Goal: Task Accomplishment & Management: Manage account settings

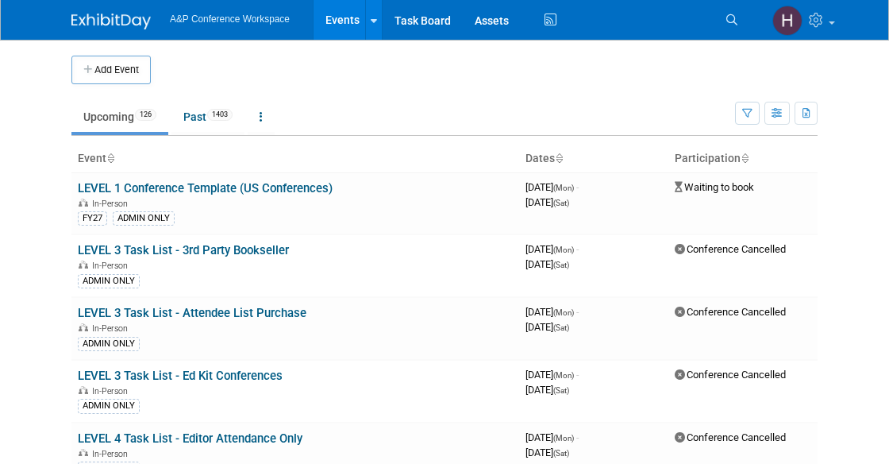
click at [728, 33] on li "Search" at bounding box center [734, 18] width 35 height 37
click at [732, 25] on icon at bounding box center [732, 19] width 11 height 11
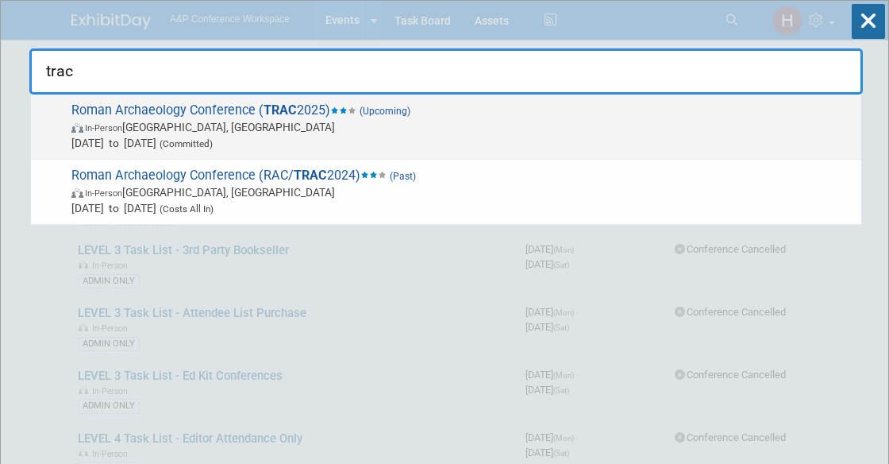
type input "trac"
click at [557, 119] on span "In-Person London, United Kingdom" at bounding box center [462, 127] width 782 height 16
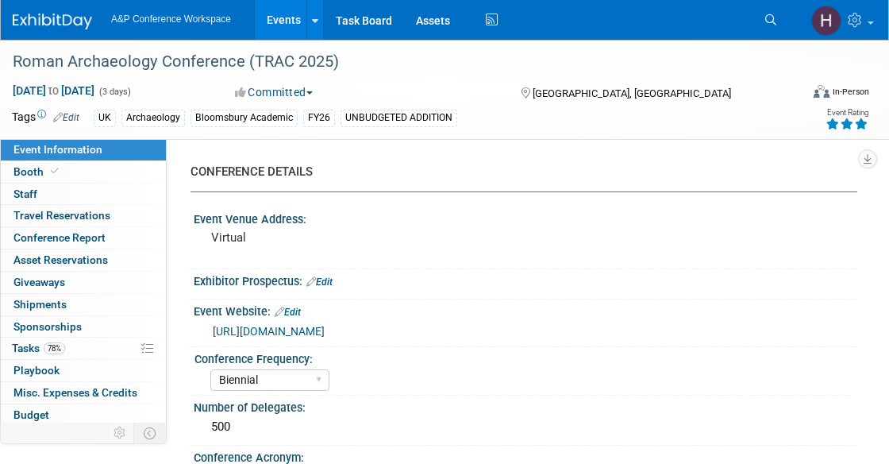
select select "Biennial"
select select "Level 3"
select select "Virtual Booth"
select select "[PERSON_NAME]"
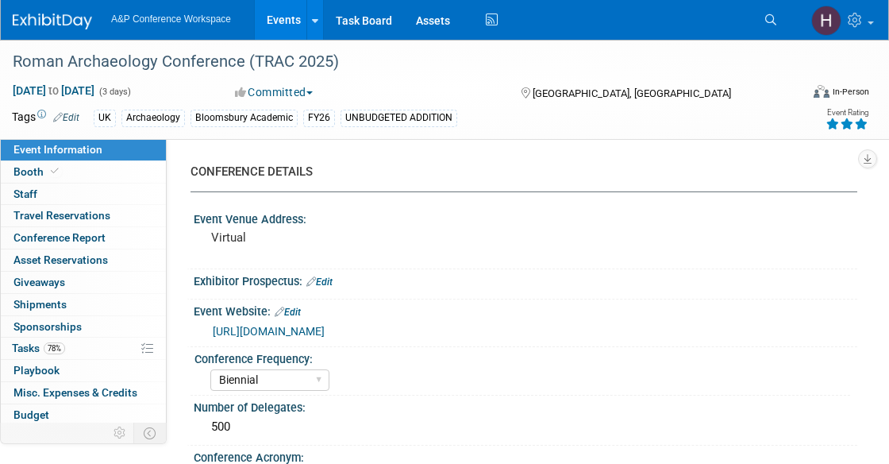
select select "Networking/Commissioning"
click at [94, 337] on link "78% Tasks 78%" at bounding box center [83, 347] width 165 height 21
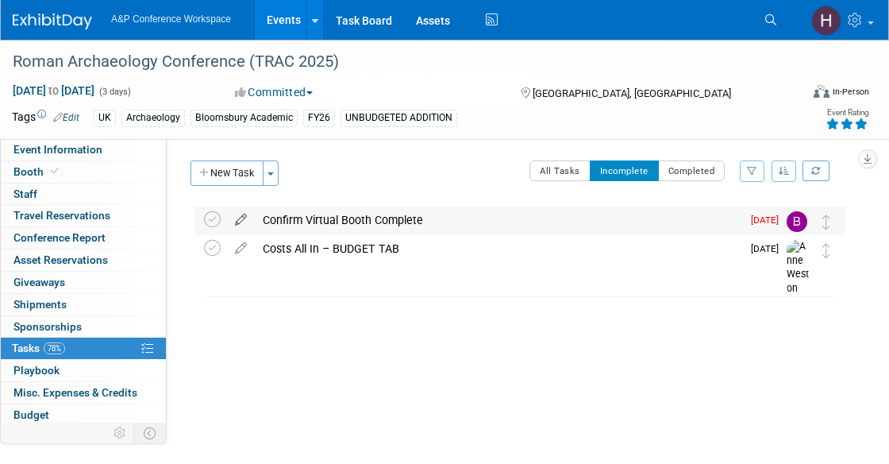
click at [238, 217] on icon at bounding box center [241, 216] width 28 height 20
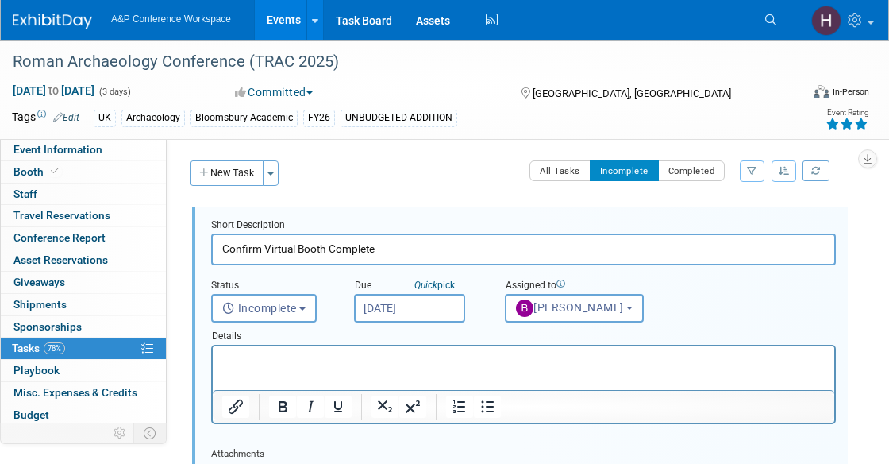
click at [397, 303] on input "Sep 22, 2025" at bounding box center [409, 308] width 111 height 29
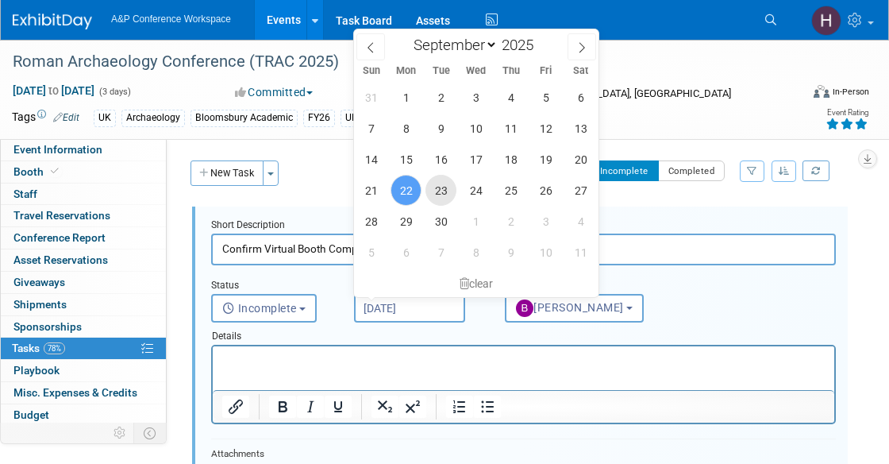
click at [444, 190] on span "23" at bounding box center [441, 190] width 31 height 31
type input "Sep 23, 2025"
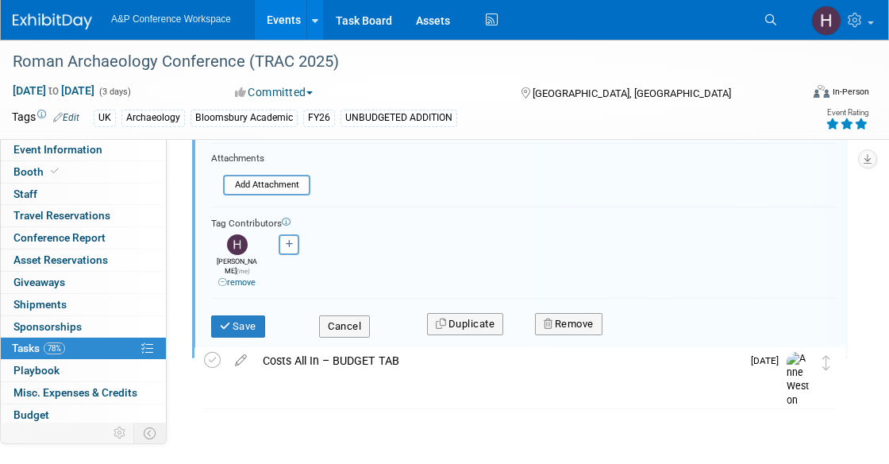
scroll to position [292, 0]
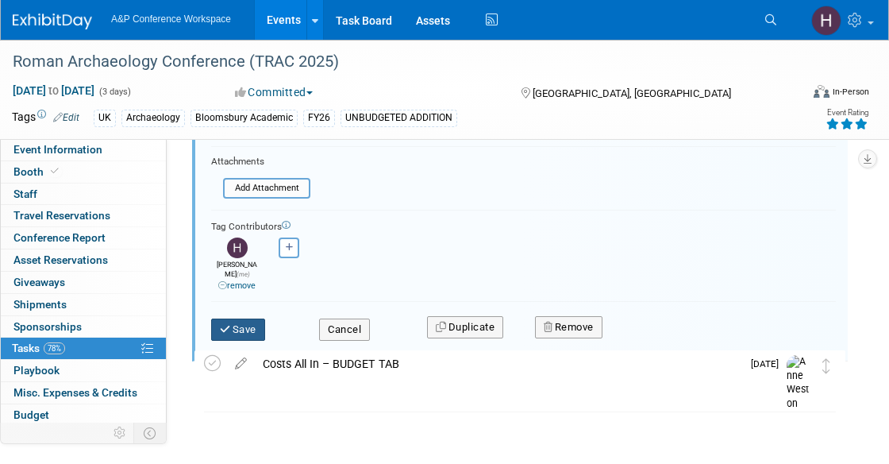
click at [264, 318] on button "Save" at bounding box center [238, 329] width 54 height 22
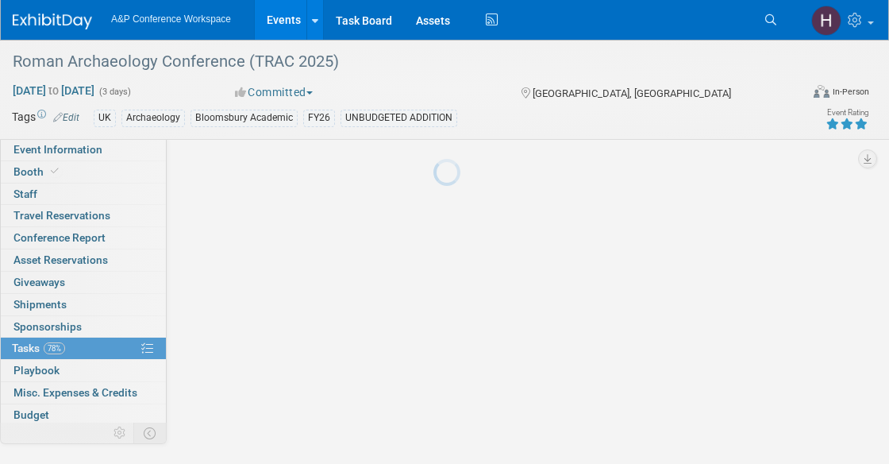
scroll to position [56, 0]
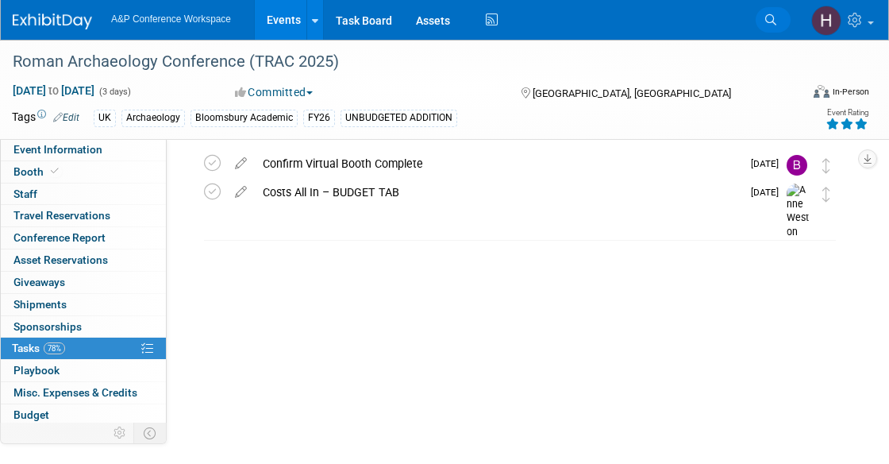
click at [768, 29] on link "Search" at bounding box center [773, 19] width 35 height 25
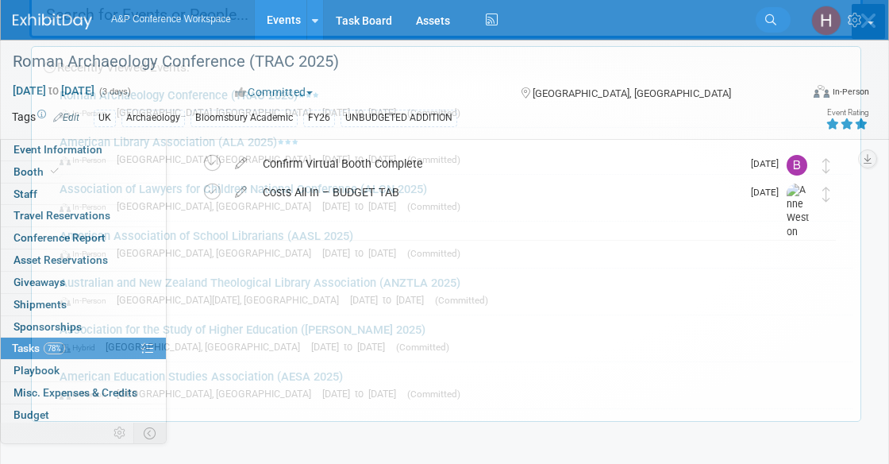
scroll to position [0, 0]
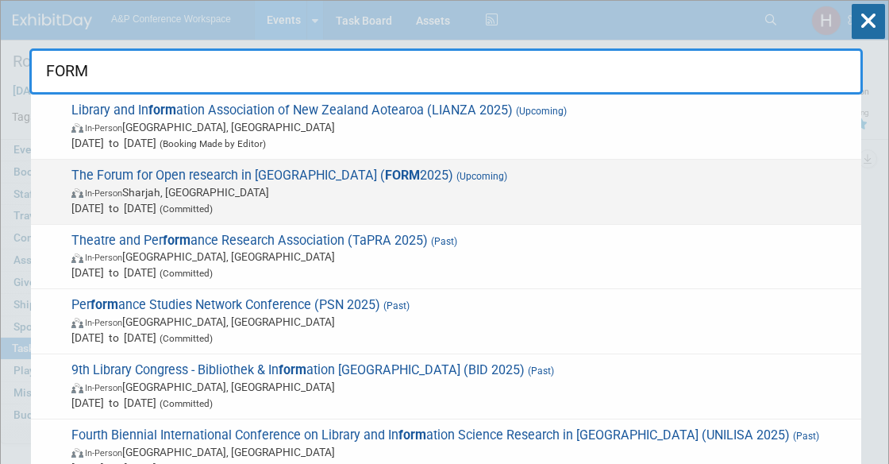
type input "FORM"
click at [526, 191] on span "In-Person Sharjah, United Arab Emirates" at bounding box center [462, 192] width 782 height 16
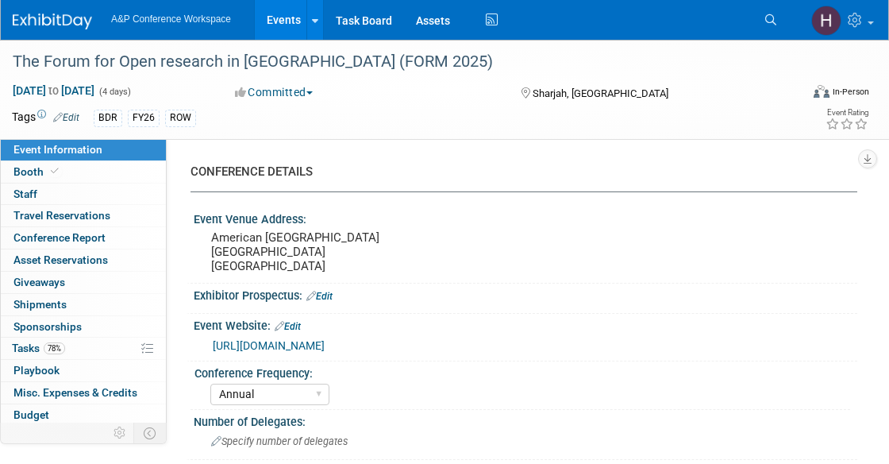
select select "Annual"
select select "Level 3"
select select "Program Advert"
select select "Libraries"
select select "Bloomsbury Digital Resources"
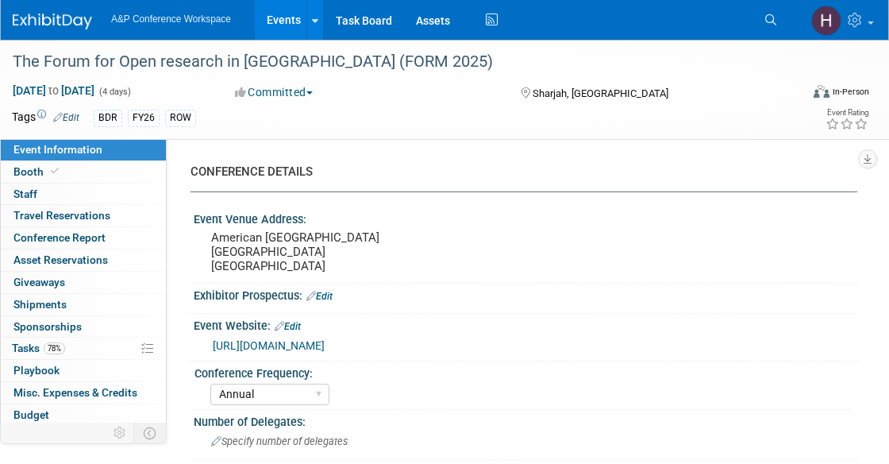
select select "[PERSON_NAME]"
select select "Open Access Awareness​"
click at [79, 342] on link "78% Tasks 78%" at bounding box center [83, 347] width 165 height 21
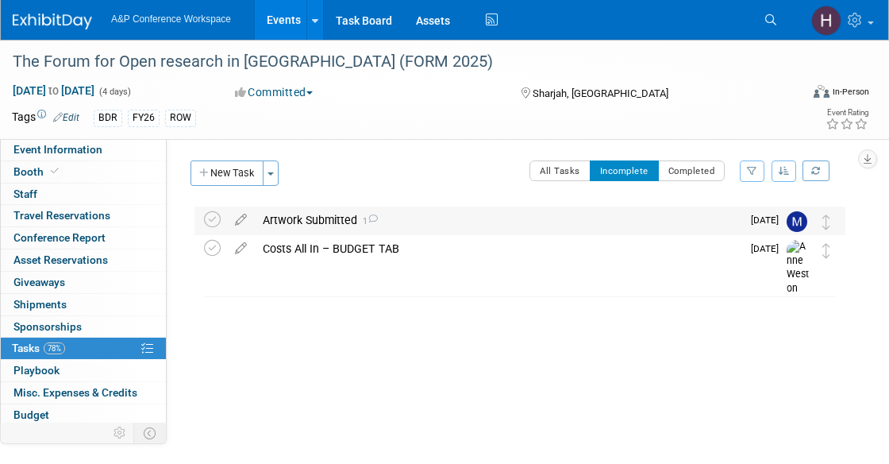
click at [401, 226] on div "Artwork Submitted 1" at bounding box center [498, 219] width 487 height 27
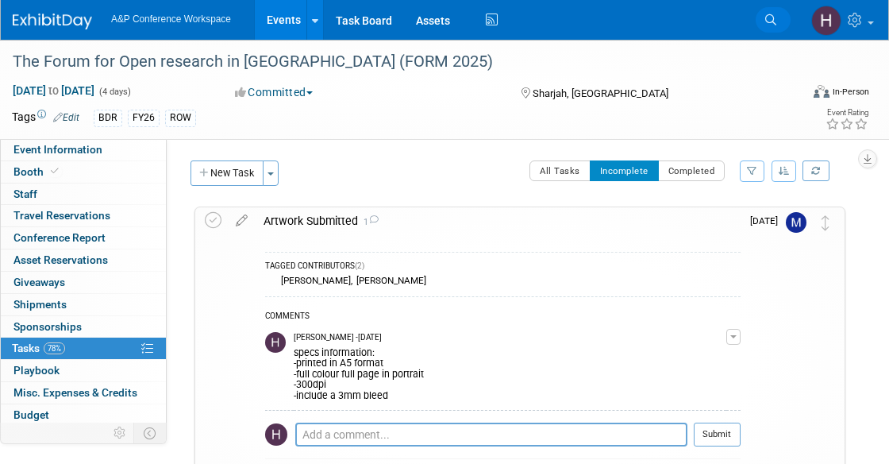
click at [775, 18] on icon at bounding box center [770, 19] width 11 height 11
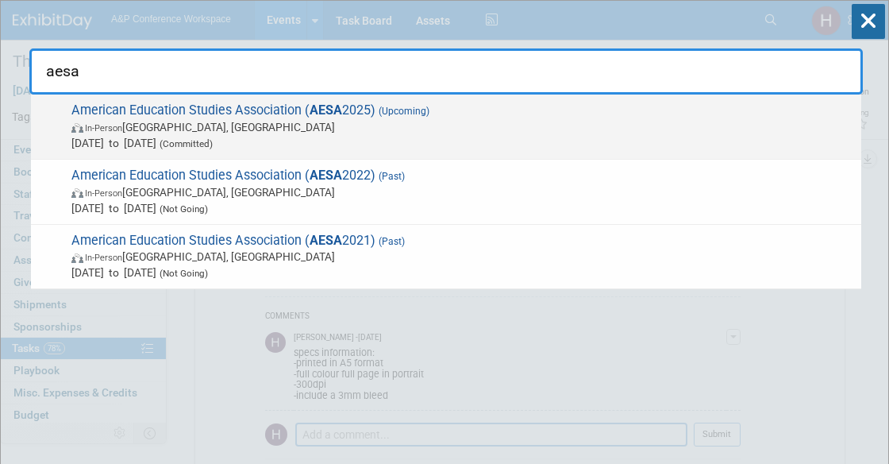
type input "aesa"
click at [409, 139] on span "Oct 29, 2025 to Nov 2, 2025 (Committed)" at bounding box center [462, 143] width 782 height 16
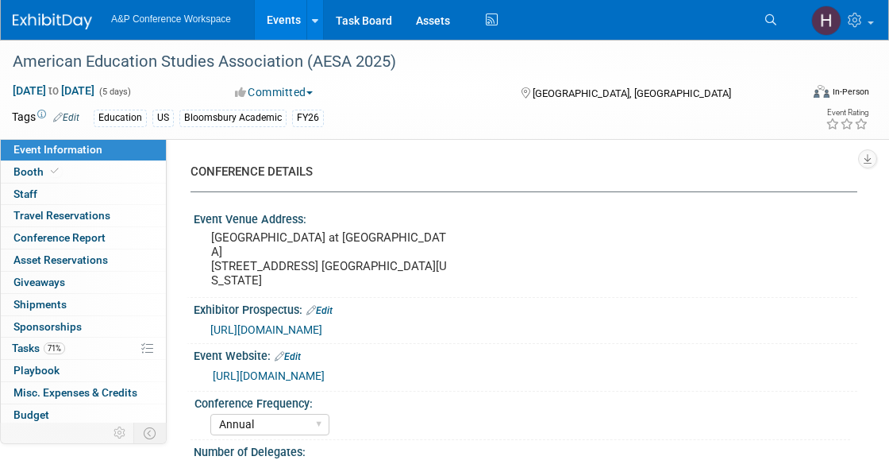
select select "Annual"
select select "Level 3"
select select "Sponsorship"
select select "Education"
select select "Bloomsbury Academic"
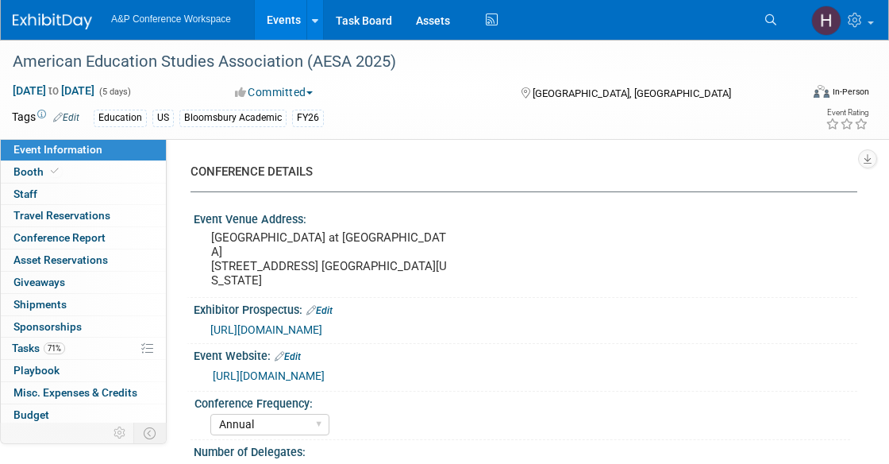
select select "[PERSON_NAME]"
select select "Brand/Subject Presence​"
click at [65, 344] on link "71% Tasks 71%" at bounding box center [83, 347] width 165 height 21
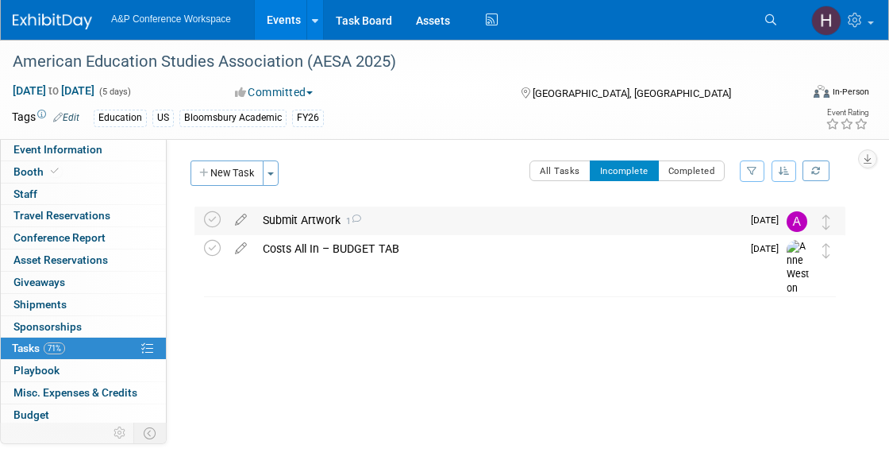
click at [410, 219] on div "Submit Artwork 1" at bounding box center [498, 219] width 487 height 27
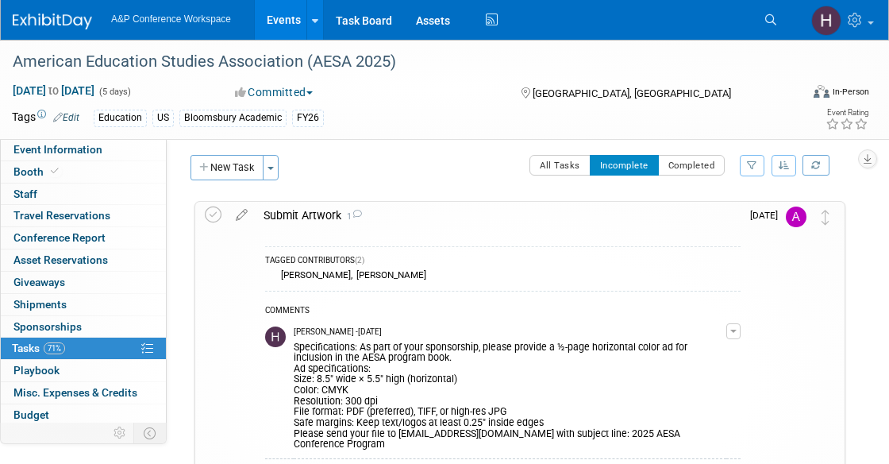
scroll to position [5, 0]
click at [795, 214] on img at bounding box center [796, 217] width 21 height 21
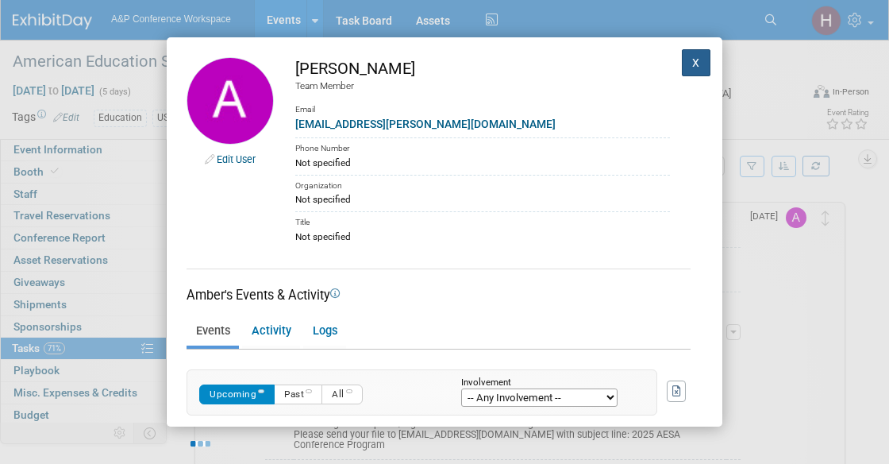
click at [682, 52] on button "X" at bounding box center [696, 62] width 29 height 27
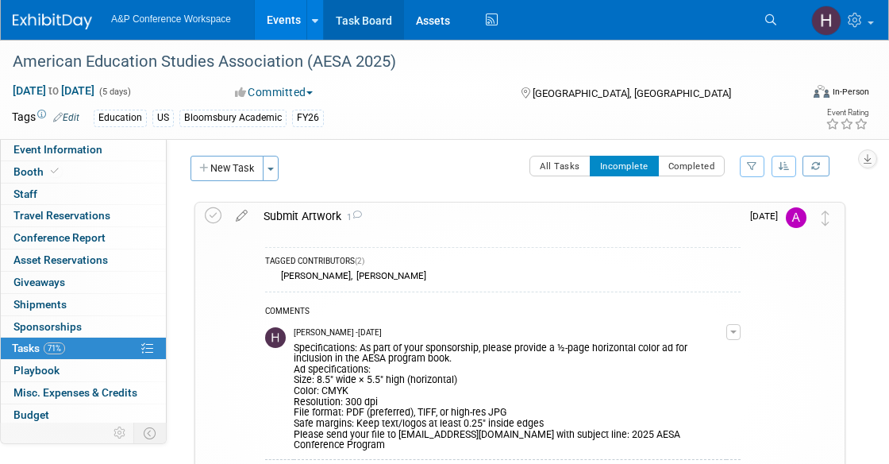
click at [354, 16] on link "Task Board" at bounding box center [364, 20] width 80 height 40
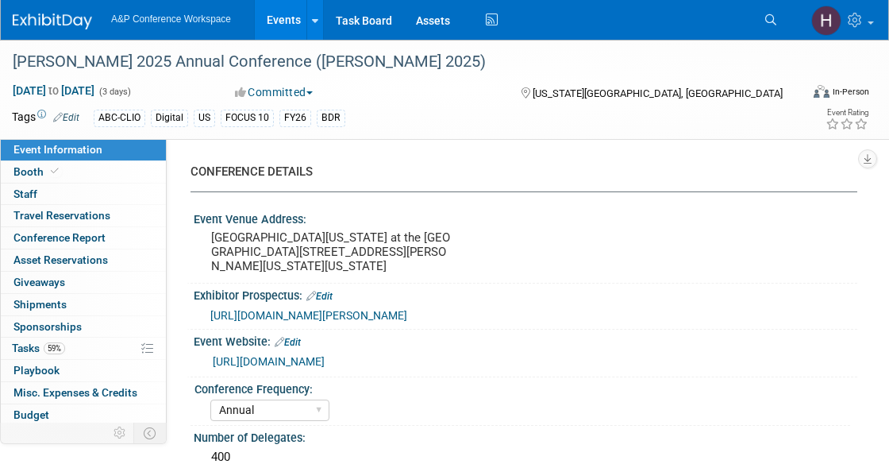
select select "Annual"
select select "Level 2"
select select "In-Person Booth"
select select "Library & Information Science"
select select "Bloomsbury Libraries Unlimited"
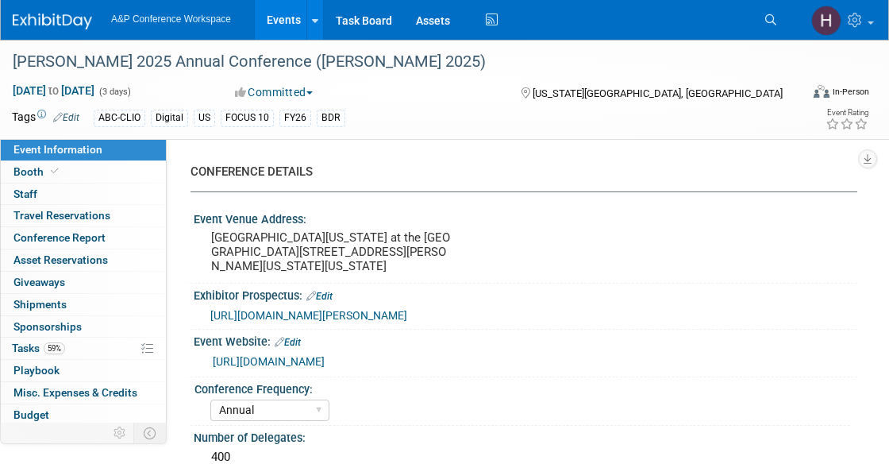
select select "[PERSON_NAME]"
select select "Brand/Subject Presence​"
click at [48, 344] on span "59%" at bounding box center [54, 348] width 21 height 12
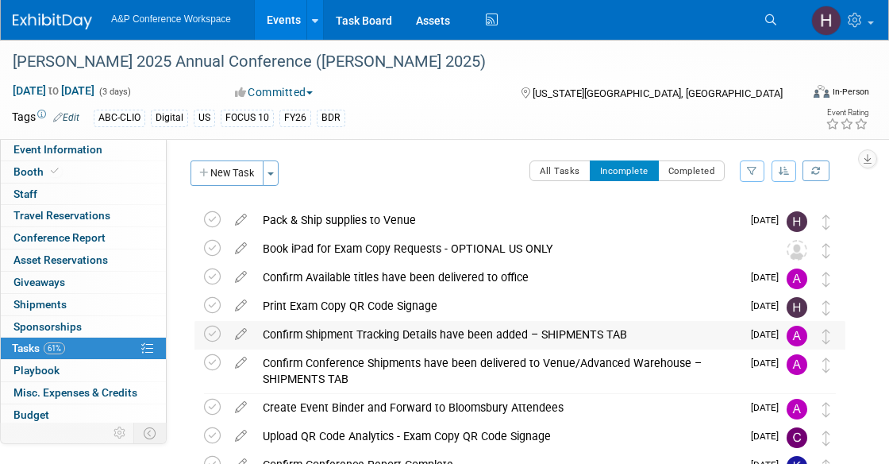
scroll to position [6, 0]
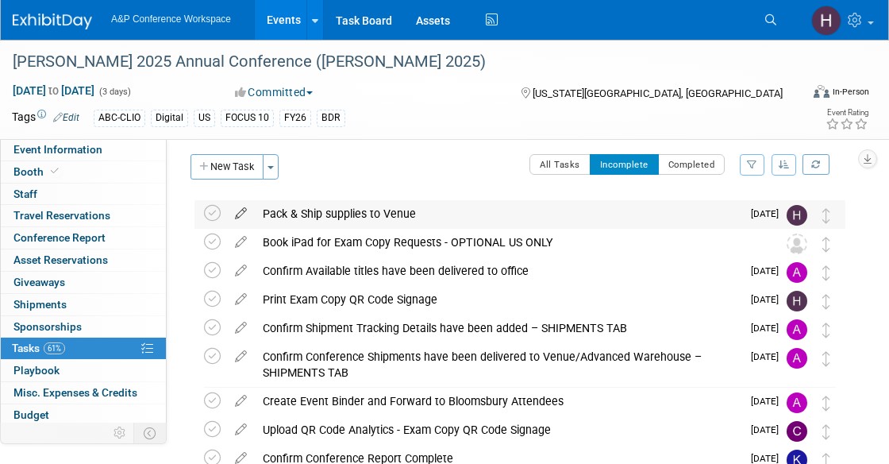
click at [236, 212] on icon at bounding box center [241, 210] width 28 height 20
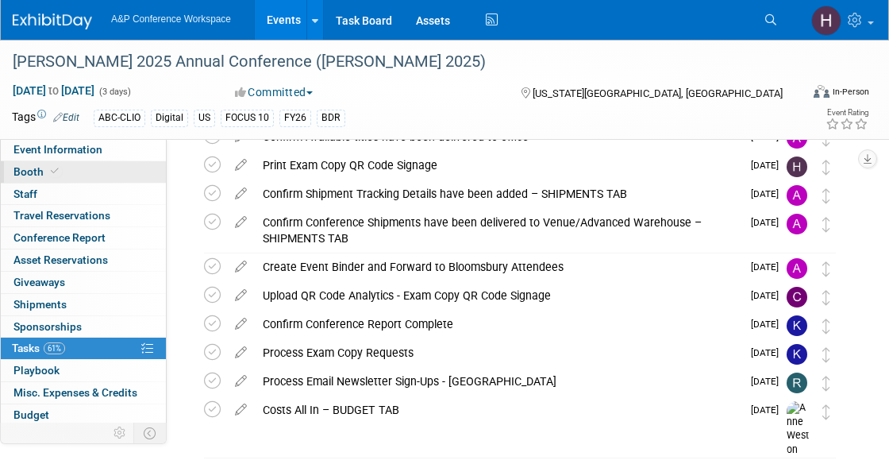
scroll to position [484, 0]
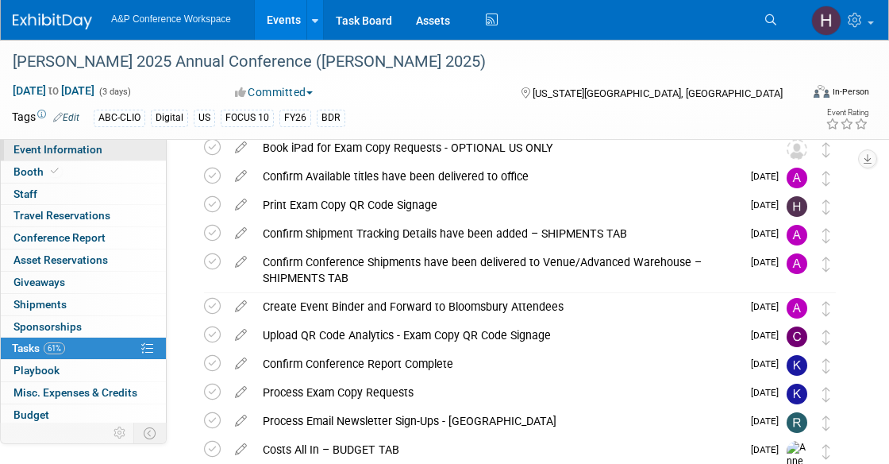
click at [60, 152] on span "Event Information" at bounding box center [57, 149] width 89 height 13
select select "Annual"
select select "Level 2"
select select "In-Person Booth"
select select "Library & Information Science"
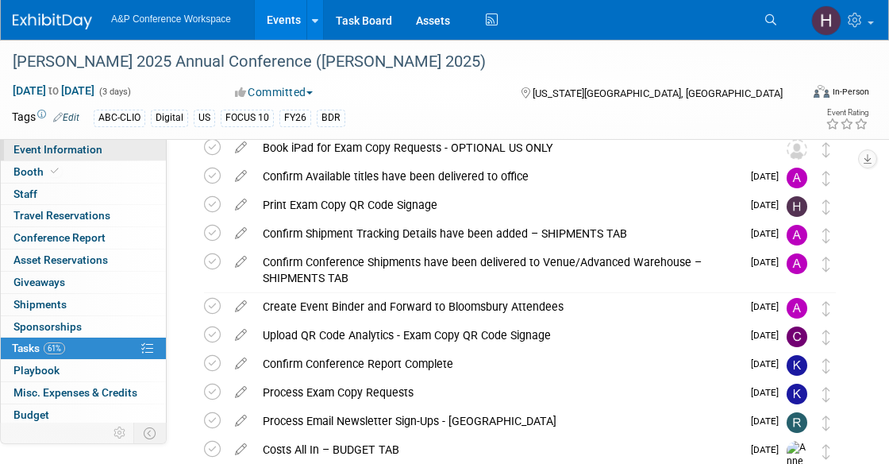
select select "Bloomsbury Libraries Unlimited"
select select "Amanda Oney"
select select "[PERSON_NAME]"
select select "Brand/Subject Presence​"
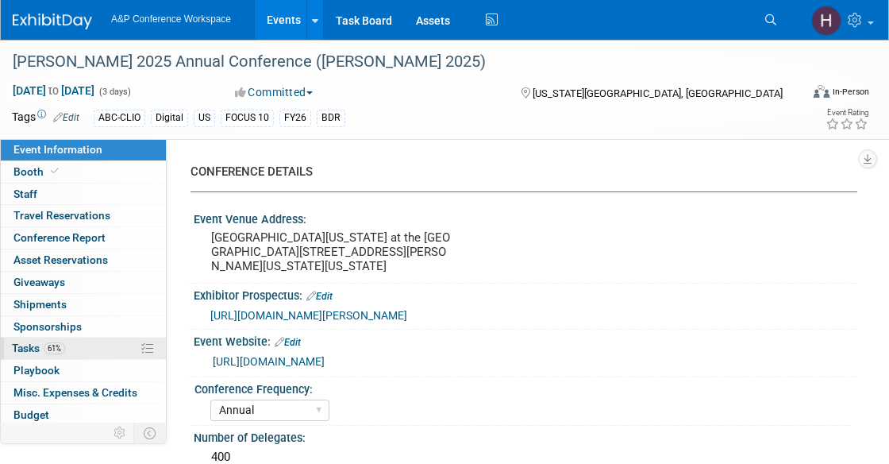
scroll to position [65, 0]
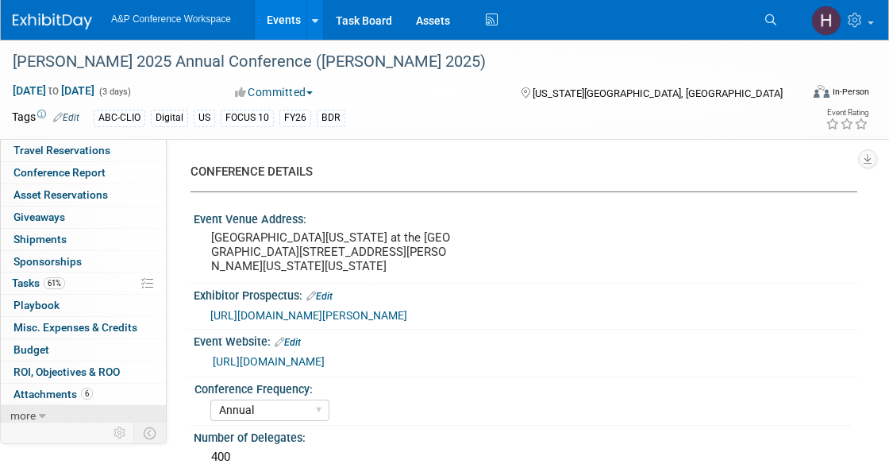
click at [57, 405] on link "more" at bounding box center [83, 415] width 165 height 21
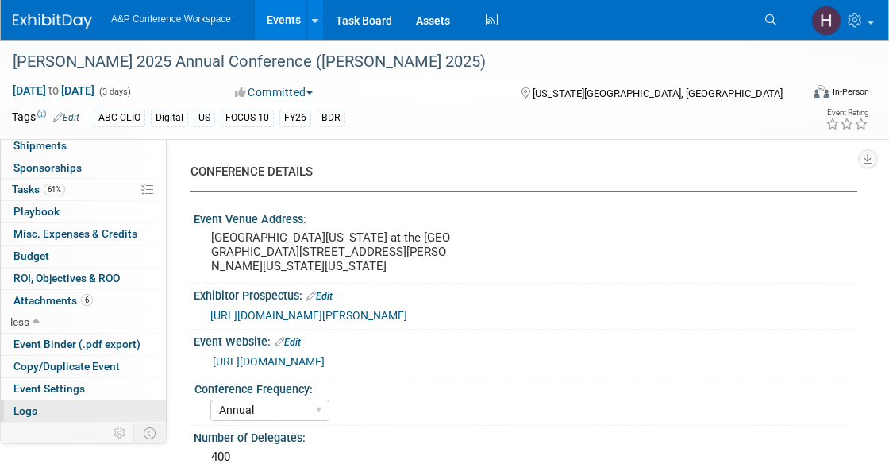
scroll to position [175, 0]
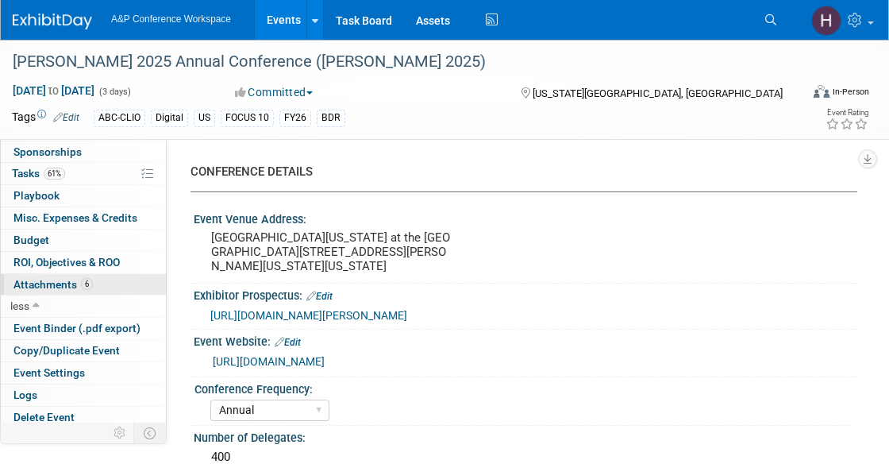
click at [63, 284] on span "Attachments 6" at bounding box center [52, 284] width 79 height 13
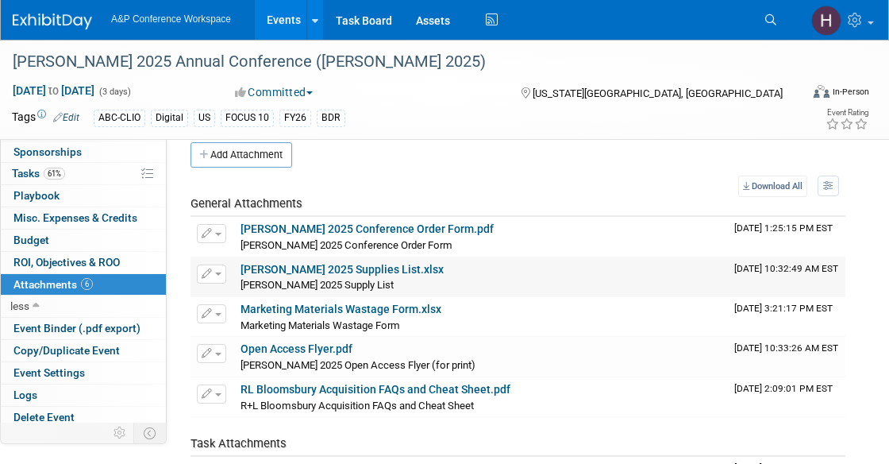
scroll to position [22, 0]
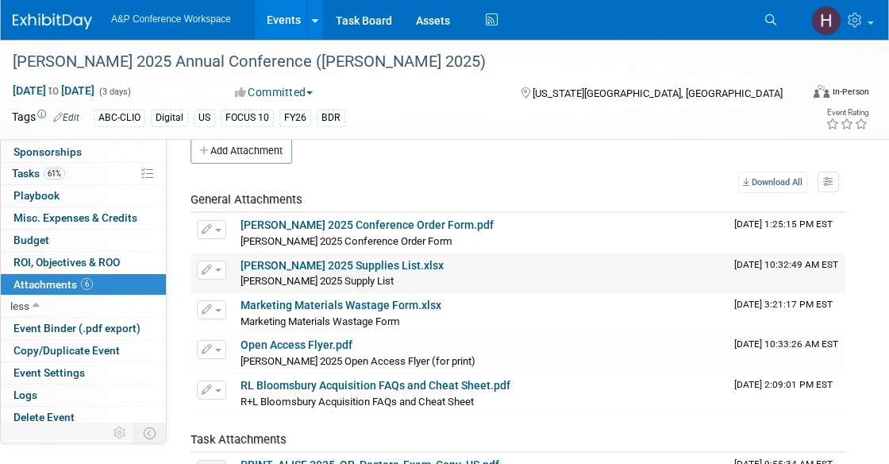
click at [342, 260] on link "ALISE 2025 Supplies List.xlsx" at bounding box center [342, 265] width 203 height 13
click at [416, 230] on link "ALISE 2025 Conference Order Form.pdf" at bounding box center [367, 224] width 253 height 13
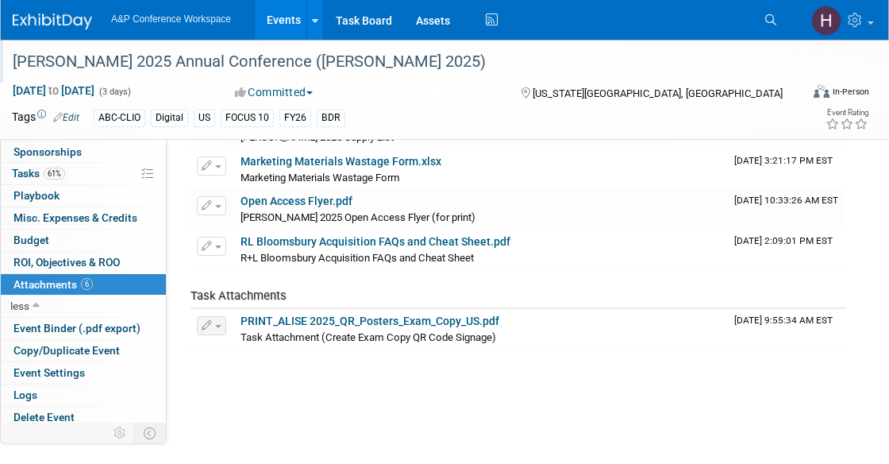
scroll to position [189, 0]
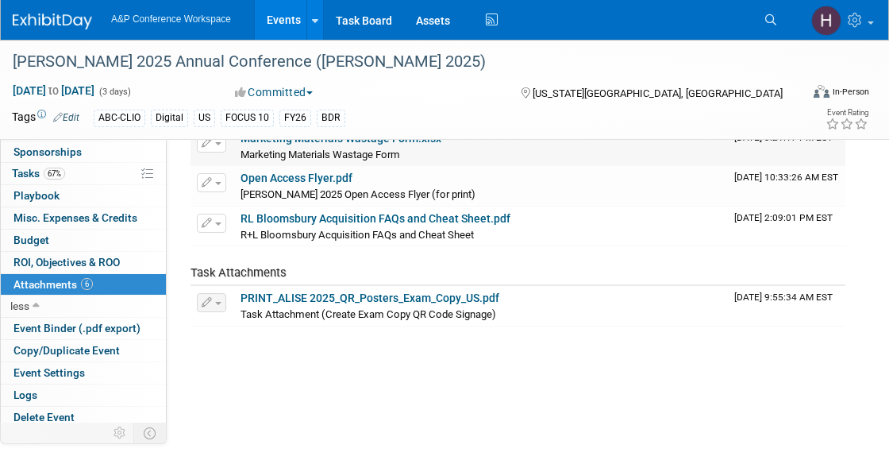
click at [638, 141] on div "Marketing Materials Wastage Form.xlsx" at bounding box center [481, 139] width 481 height 14
click at [399, 301] on link "PRINT_ALISE 2025_QR_Posters_Exam_Copy_US.pdf" at bounding box center [370, 297] width 259 height 13
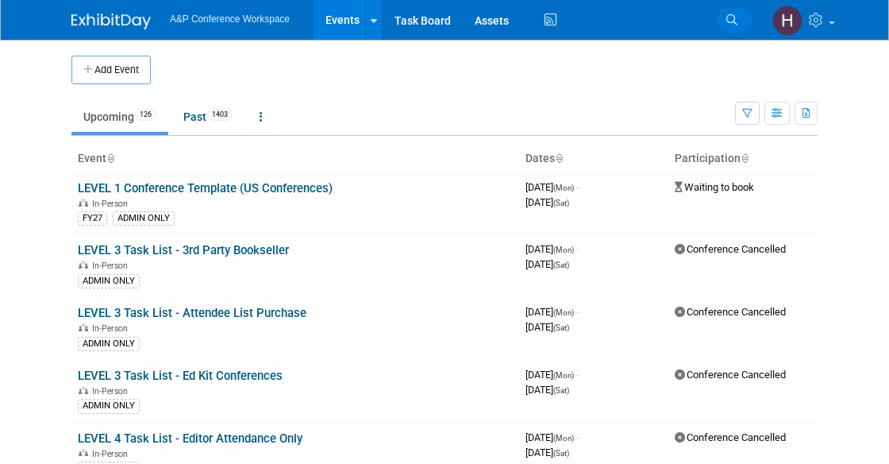
click at [737, 15] on icon at bounding box center [732, 19] width 11 height 11
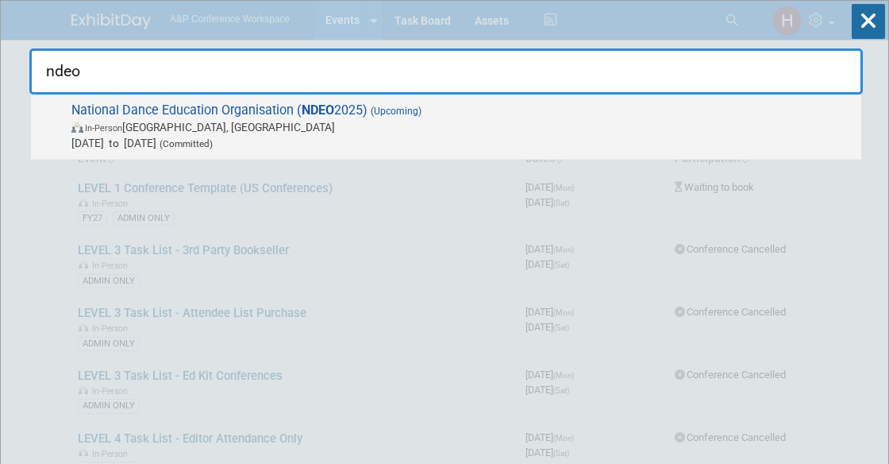
type input "ndeo"
click at [665, 125] on span "In-Person Detroit, MI" at bounding box center [462, 127] width 782 height 16
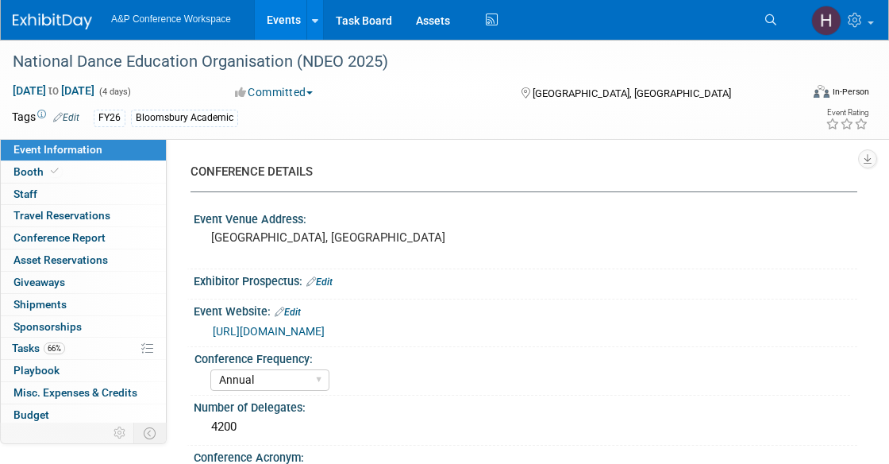
select select "Annual"
select select "Level 2"
select select "In-Person Booth"
select select "Drama & Performance Studies"
select select "Methuen Drama"
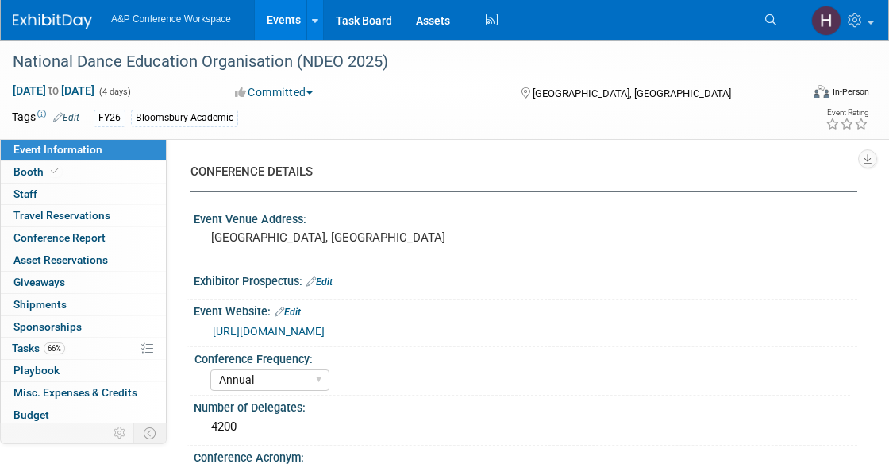
select select "[PERSON_NAME]"
select select "Networking/Commissioning"
click at [73, 344] on link "66% Tasks 66%" at bounding box center [83, 347] width 165 height 21
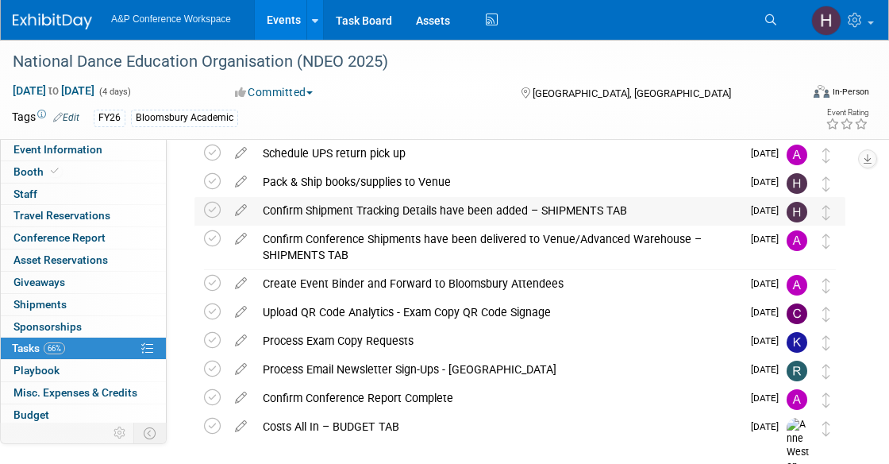
scroll to position [67, 0]
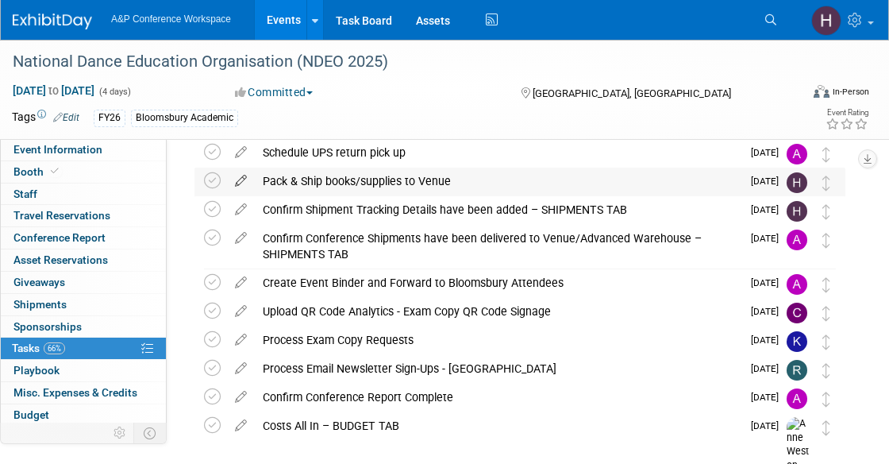
click at [241, 180] on icon at bounding box center [241, 178] width 28 height 20
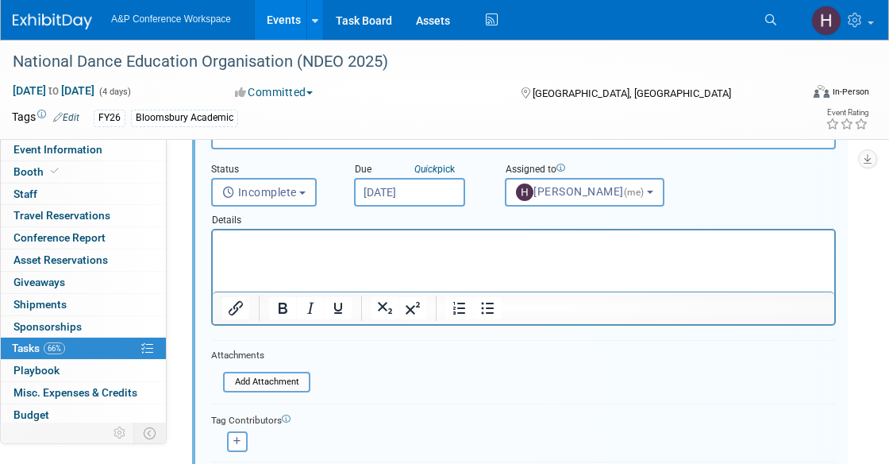
scroll to position [145, 0]
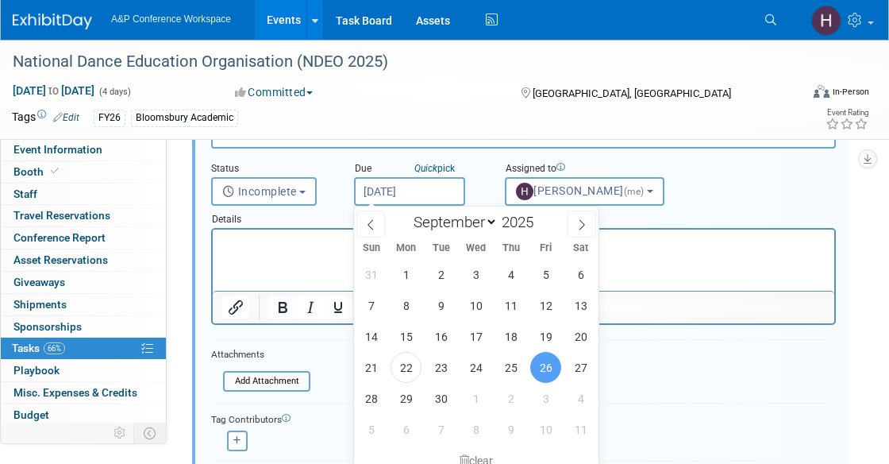
click at [389, 197] on body "A&P Conference Workspace Events Add Event Bulk Upload Events Shareable Event Bo…" at bounding box center [444, 87] width 889 height 464
drag, startPoint x: 410, startPoint y: 403, endPoint x: 401, endPoint y: 409, distance: 10.8
click at [401, 409] on span "29" at bounding box center [406, 398] width 31 height 31
type input "[DATE]"
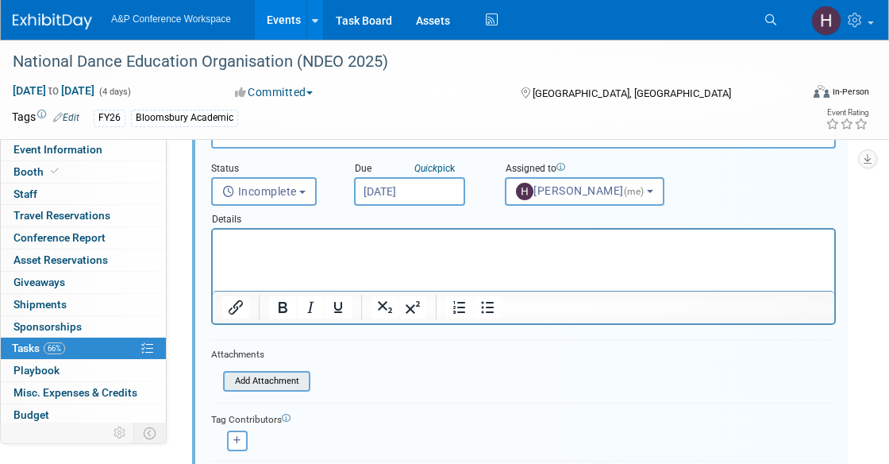
scroll to position [175, 0]
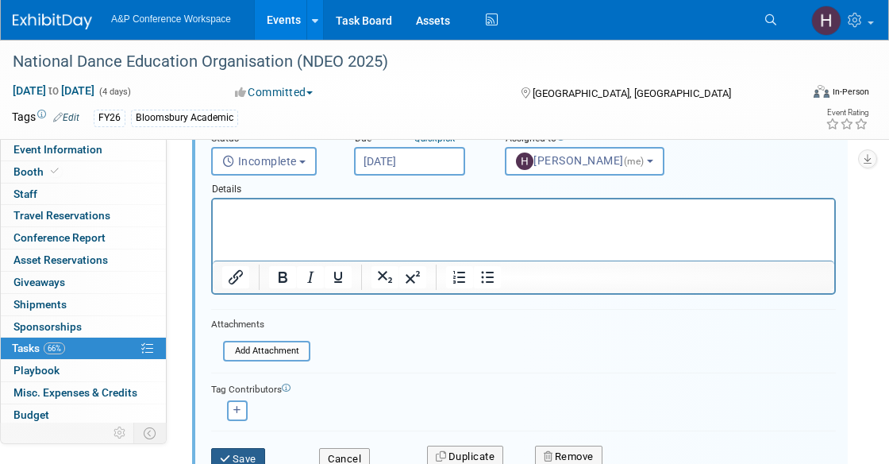
click at [246, 448] on button "Save" at bounding box center [238, 459] width 54 height 22
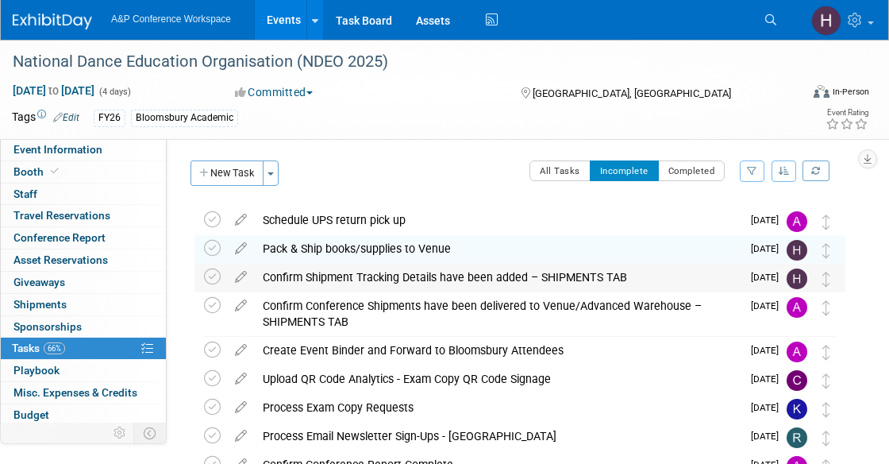
scroll to position [70, 0]
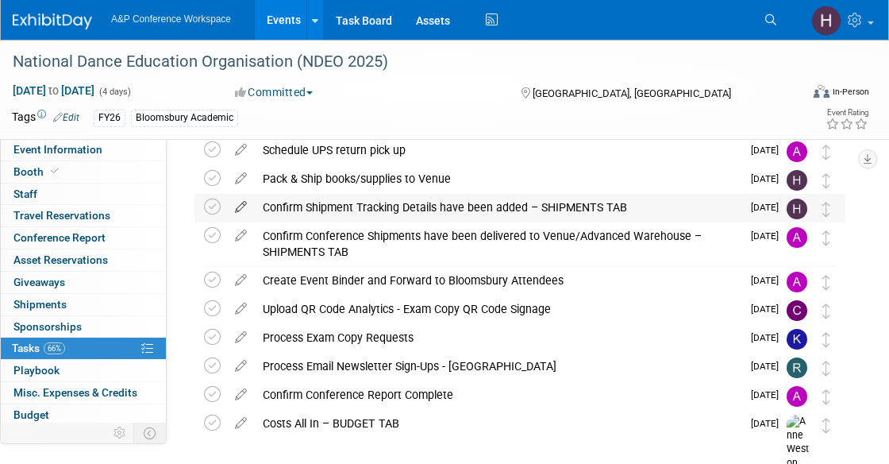
click at [245, 206] on icon at bounding box center [241, 204] width 28 height 20
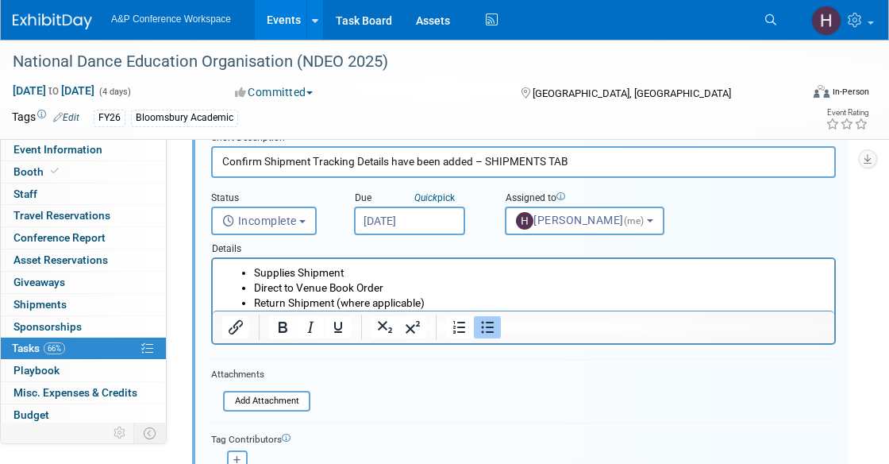
scroll to position [145, 0]
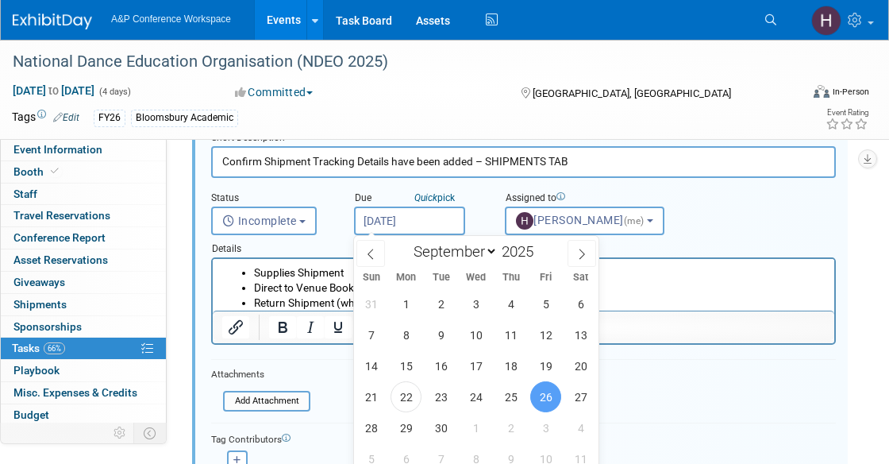
click at [389, 227] on input "[DATE]" at bounding box center [409, 220] width 111 height 29
click at [410, 417] on span "29" at bounding box center [406, 427] width 31 height 31
type input "[DATE]"
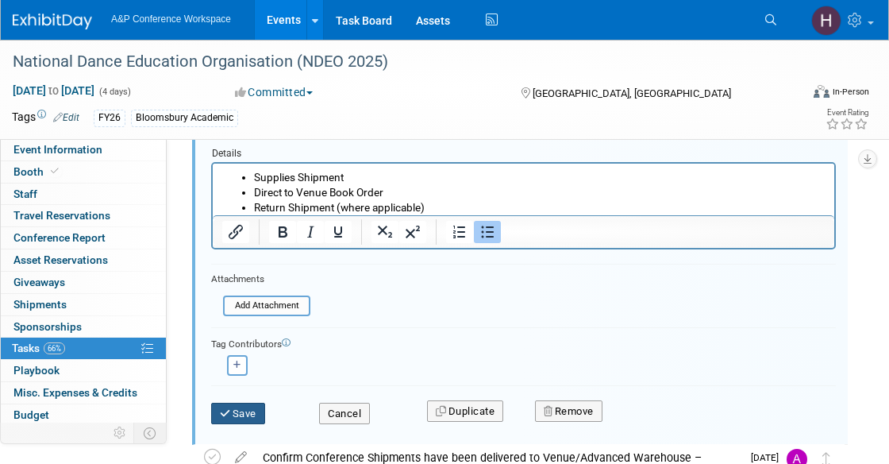
scroll to position [238, 0]
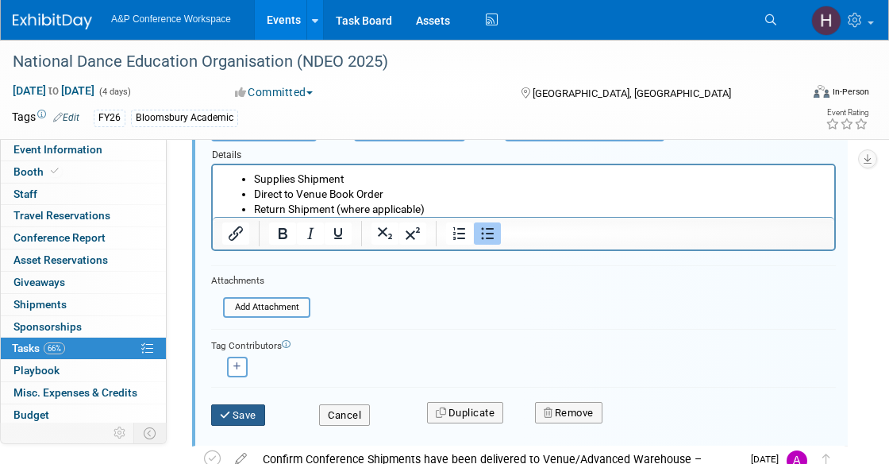
click at [245, 408] on button "Save" at bounding box center [238, 415] width 54 height 22
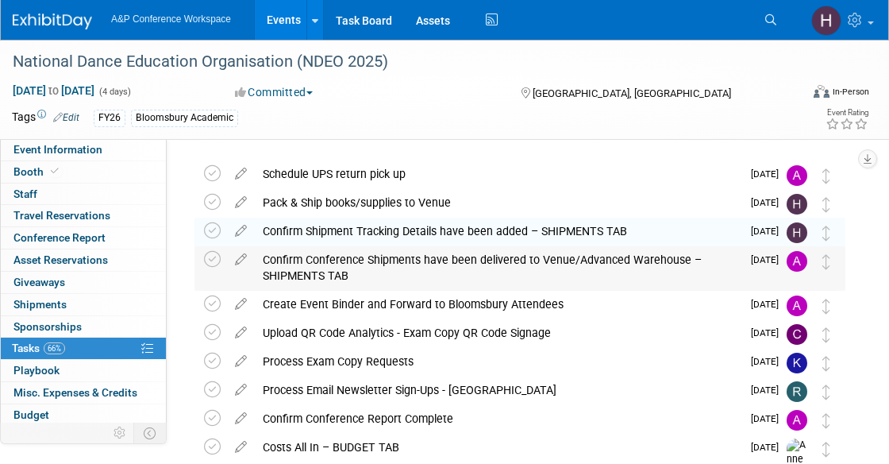
scroll to position [47, 0]
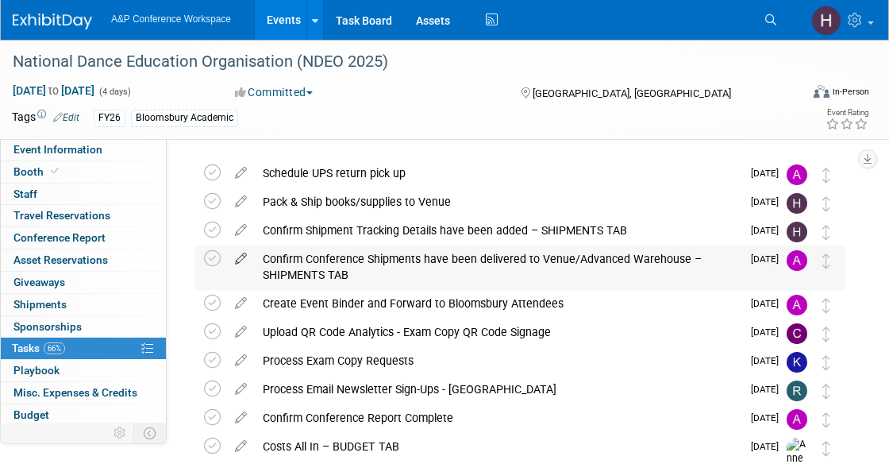
click at [244, 258] on icon at bounding box center [241, 255] width 28 height 20
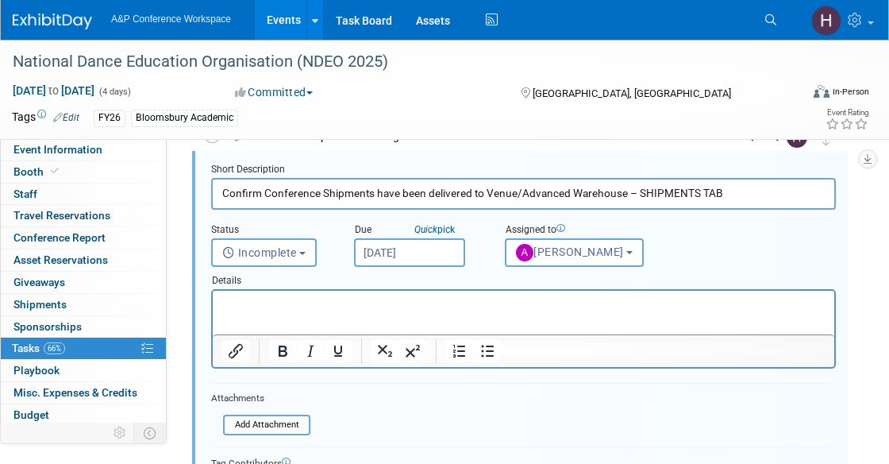
scroll to position [148, 0]
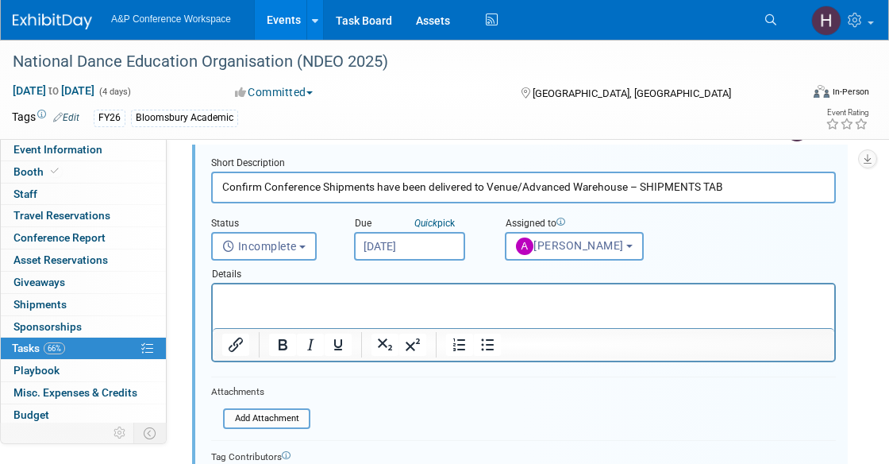
click at [383, 254] on body "A&P Conference Workspace Events Add Event Bulk Upload Events Shareable Event Bo…" at bounding box center [444, 84] width 889 height 464
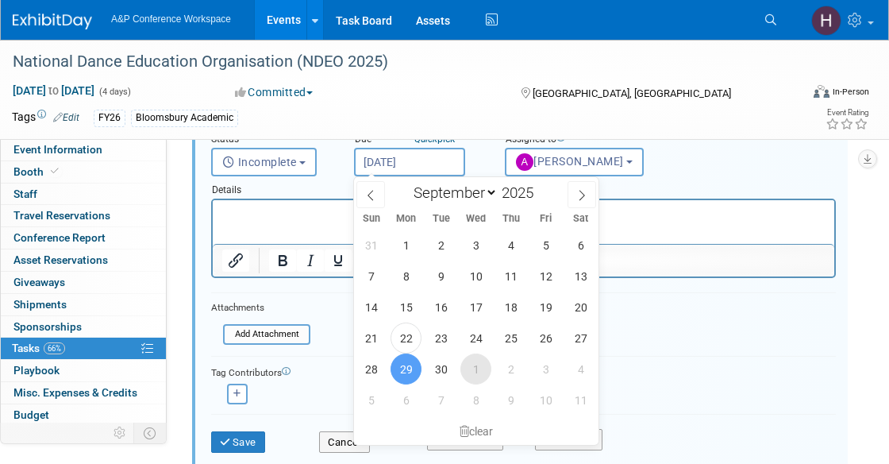
scroll to position [232, 0]
drag, startPoint x: 549, startPoint y: 372, endPoint x: 550, endPoint y: 384, distance: 11.1
click at [550, 384] on span "3" at bounding box center [545, 368] width 31 height 31
type input "[DATE]"
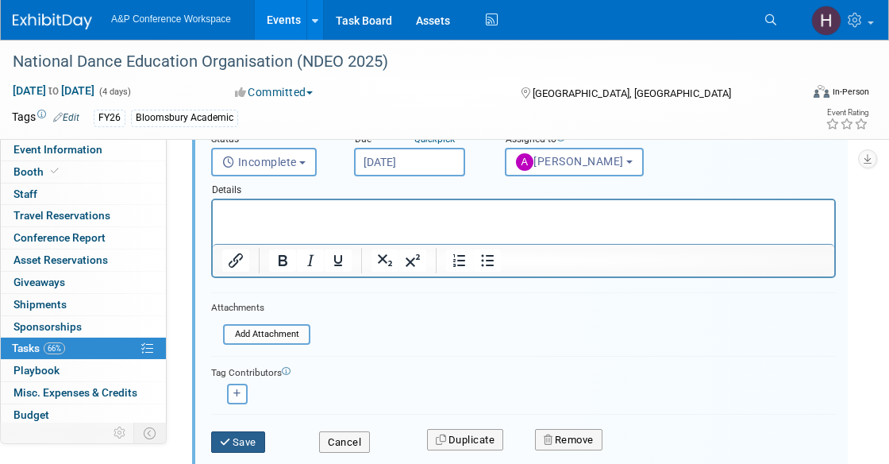
click at [243, 434] on button "Save" at bounding box center [238, 442] width 54 height 22
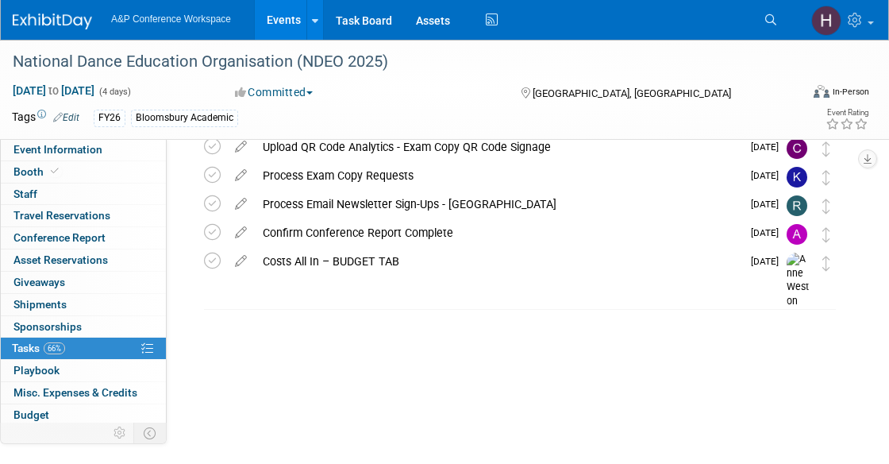
scroll to position [141, 0]
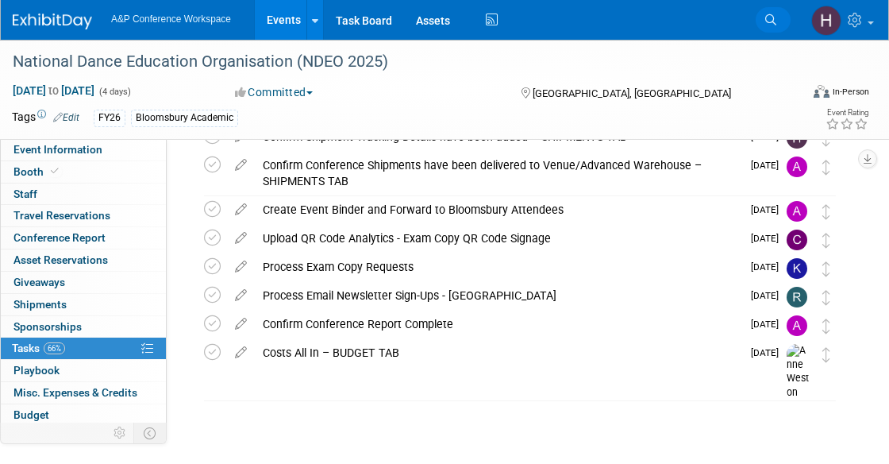
click at [769, 17] on icon at bounding box center [770, 19] width 11 height 11
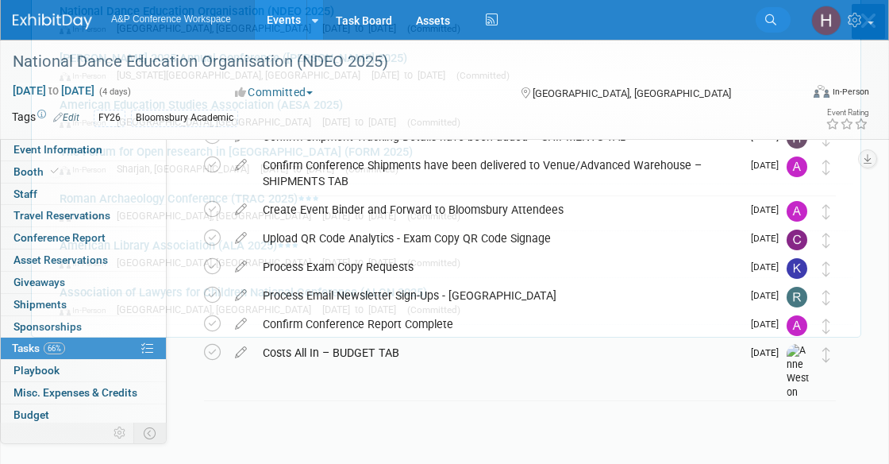
scroll to position [0, 0]
